Goal: Information Seeking & Learning: Find specific fact

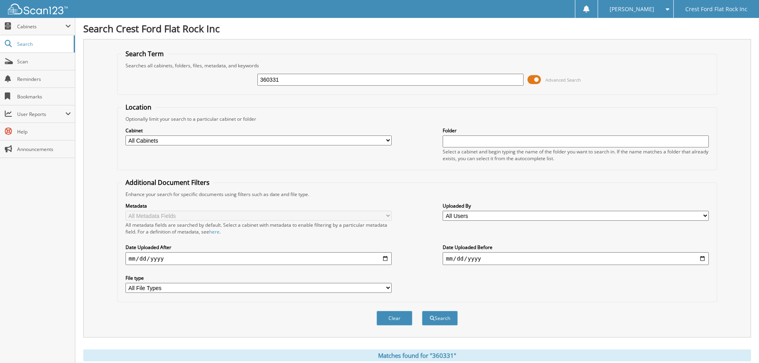
drag, startPoint x: 364, startPoint y: 83, endPoint x: 104, endPoint y: 83, distance: 260.3
click at [104, 83] on div "Search Term Searches all cabinets, folders, files, metadata, and keywords 36033…" at bounding box center [417, 188] width 668 height 299
type input "361413"
drag, startPoint x: 79, startPoint y: 85, endPoint x: 116, endPoint y: 56, distance: 46.8
drag, startPoint x: 325, startPoint y: 82, endPoint x: 171, endPoint y: 65, distance: 155.2
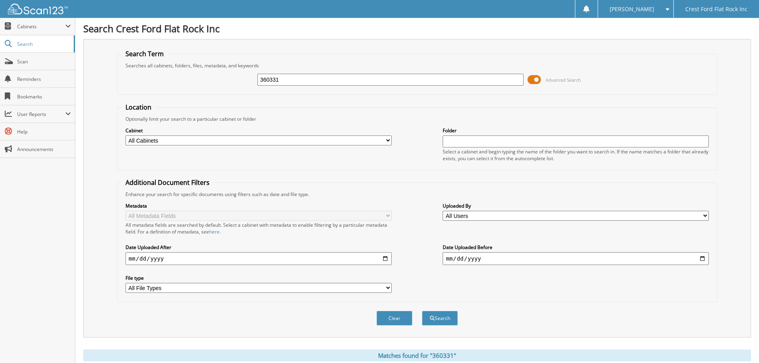
click at [171, 65] on fieldset "Search Term Searches all cabinets, folders, files, metadata, and keywords 36033…" at bounding box center [417, 71] width 600 height 45
type input "361413"
click at [433, 315] on button "Search" at bounding box center [440, 318] width 36 height 15
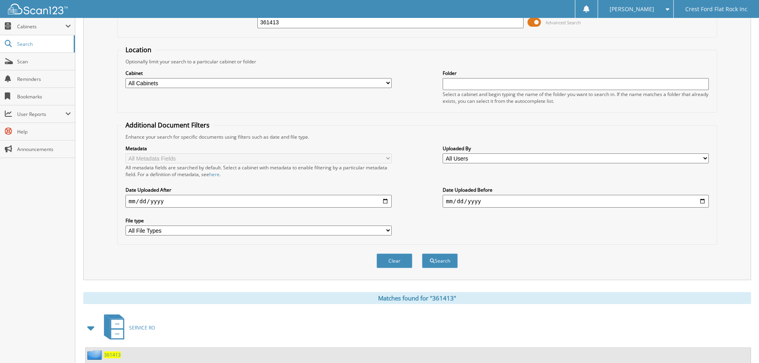
scroll to position [131, 0]
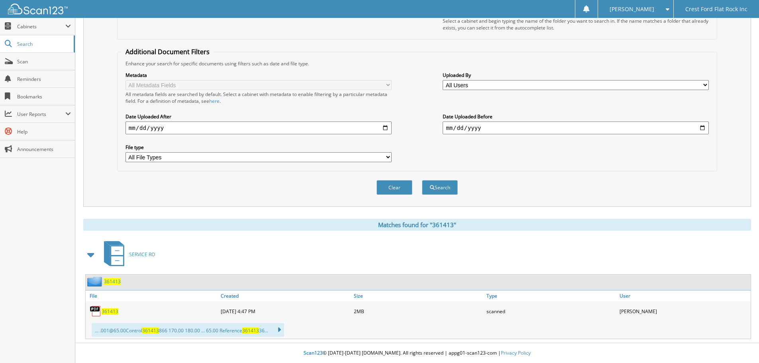
click at [102, 311] on span "361413" at bounding box center [110, 311] width 17 height 7
